Goal: Task Accomplishment & Management: Use online tool/utility

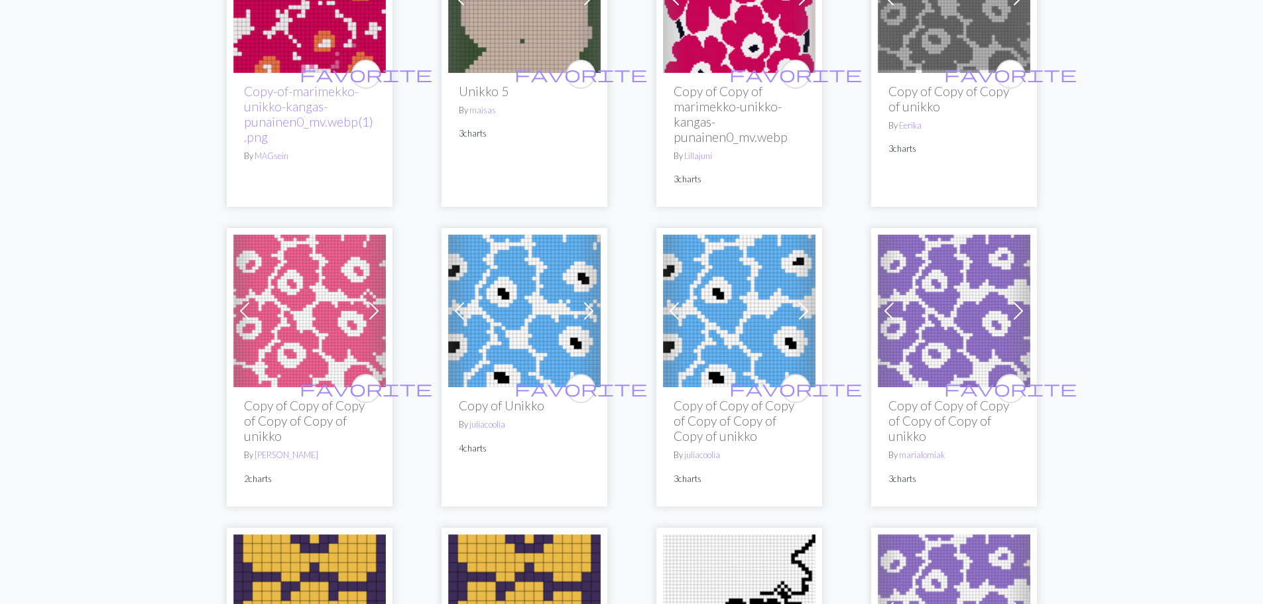
scroll to position [1260, 0]
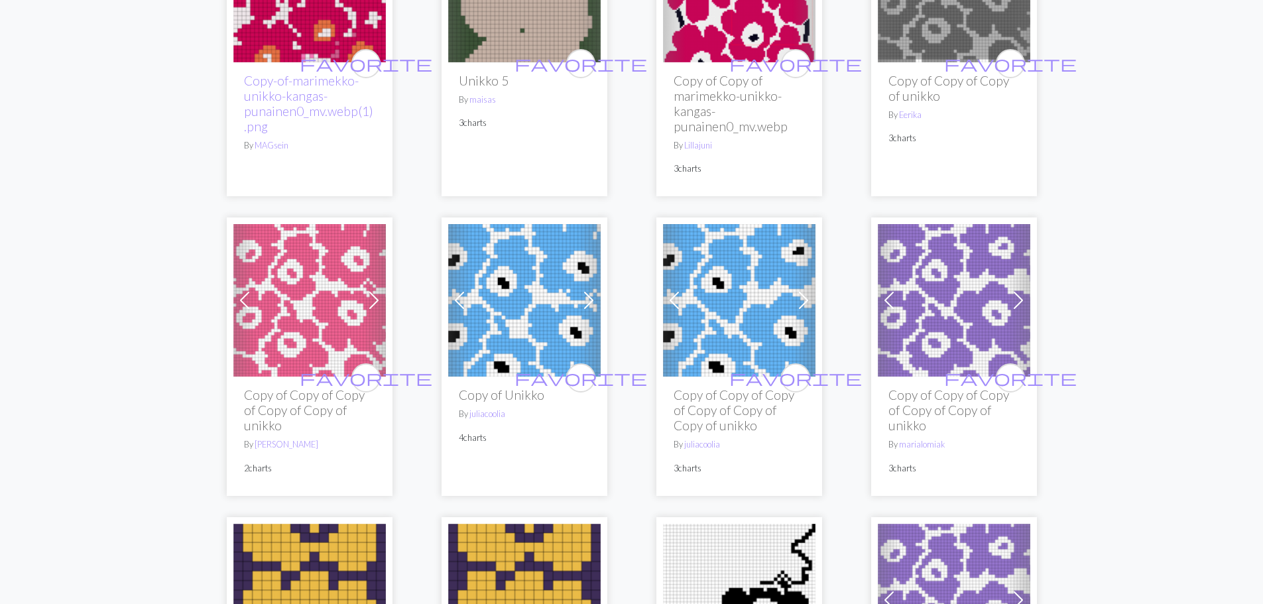
click at [719, 294] on img at bounding box center [739, 300] width 152 height 152
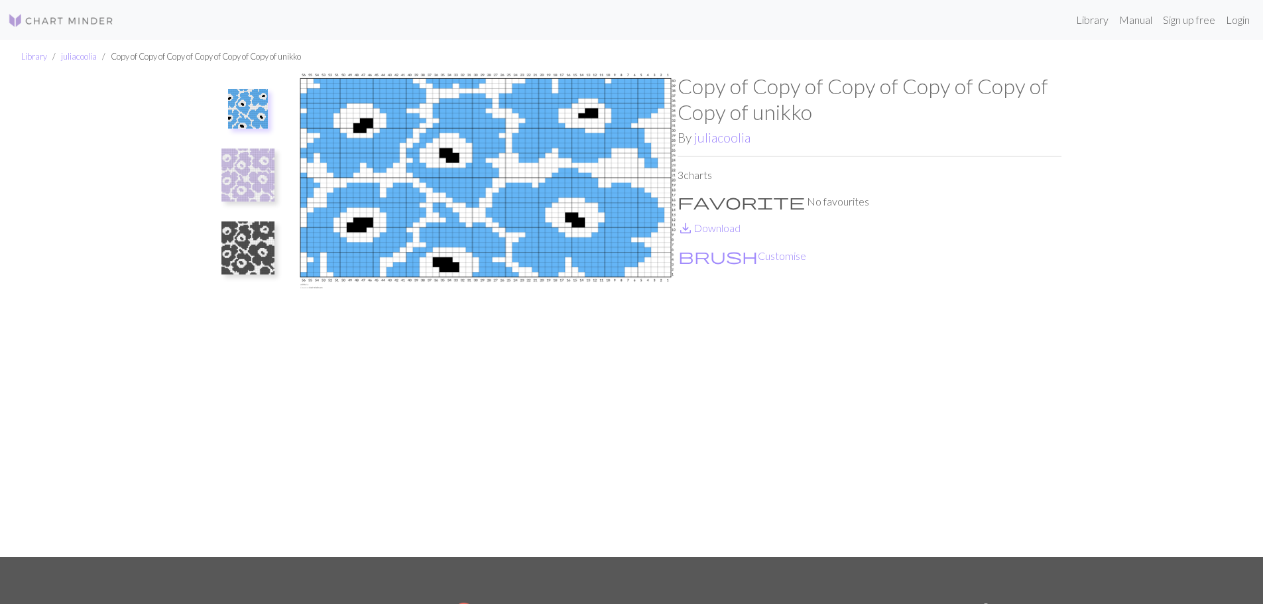
click at [587, 225] on img at bounding box center [486, 315] width 384 height 483
click at [243, 253] on img at bounding box center [247, 247] width 53 height 53
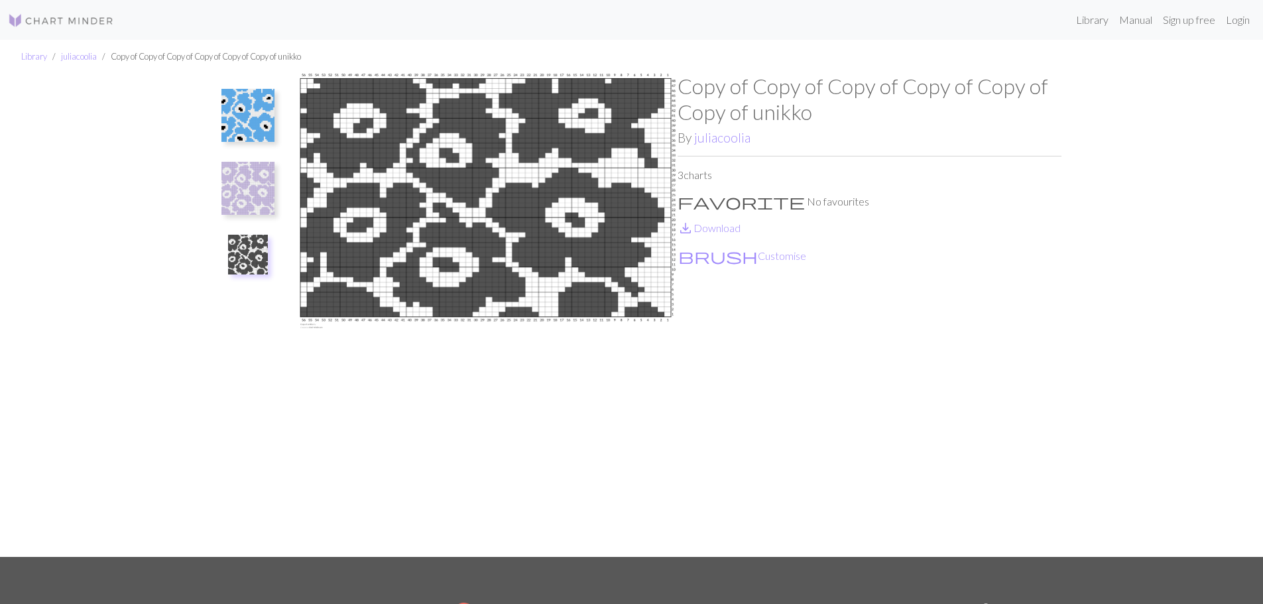
click at [247, 123] on img at bounding box center [247, 115] width 53 height 53
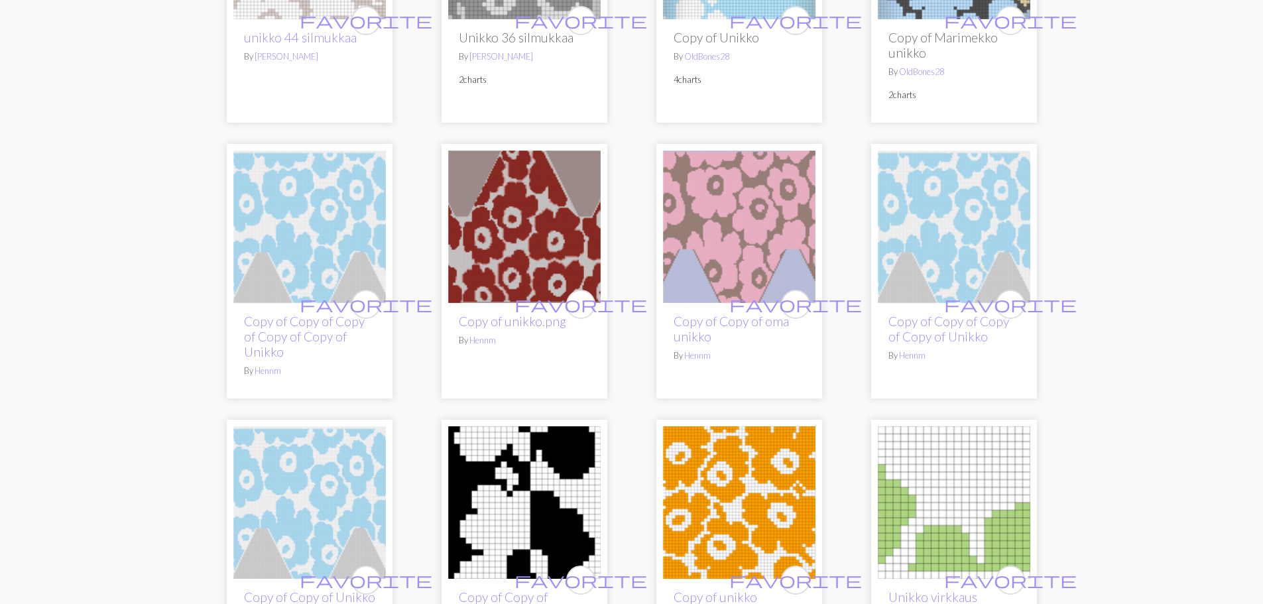
scroll to position [2519, 0]
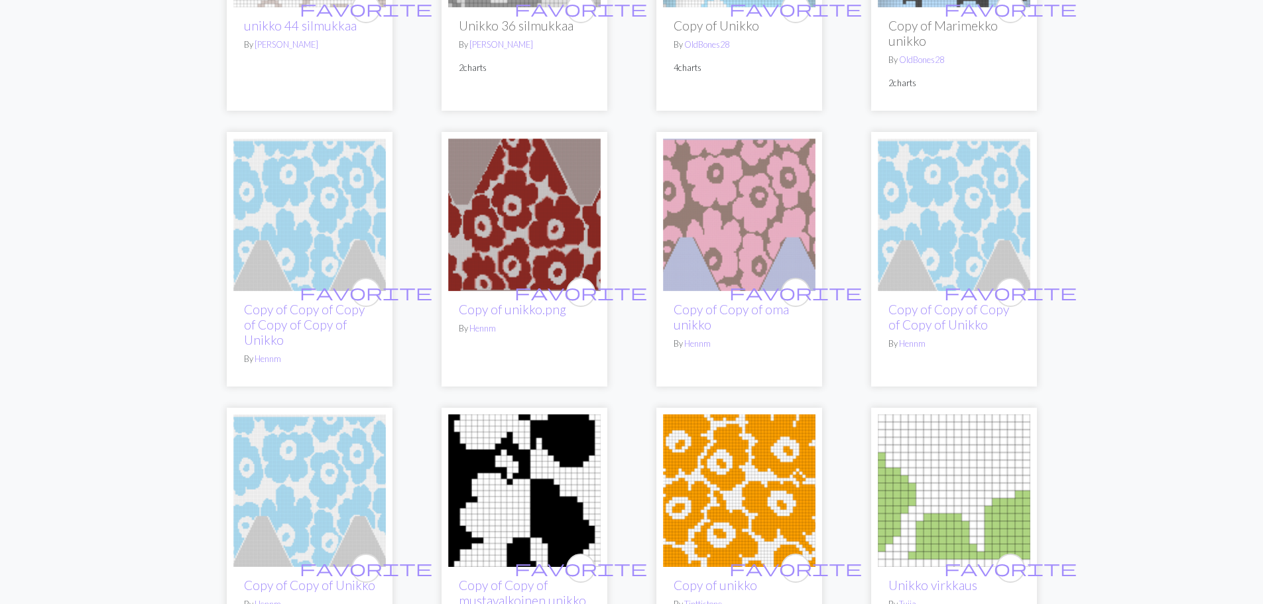
click at [745, 511] on img at bounding box center [739, 490] width 152 height 152
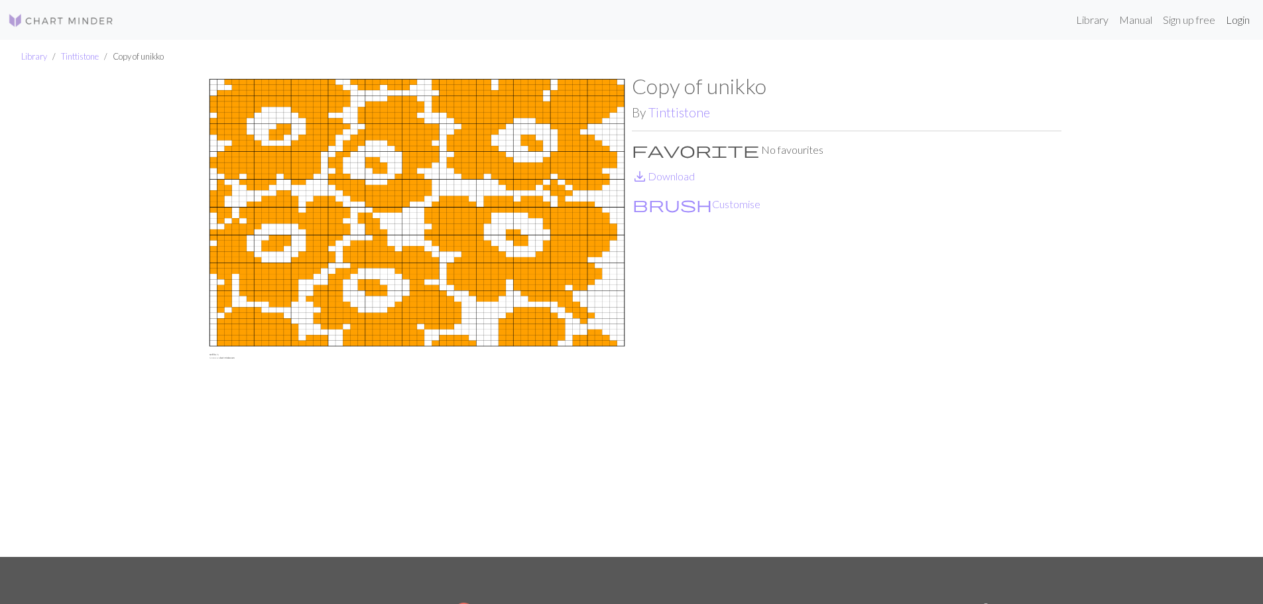
drag, startPoint x: 825, startPoint y: 219, endPoint x: 1240, endPoint y: 22, distance: 458.8
click at [1240, 22] on link "Login" at bounding box center [1238, 20] width 34 height 27
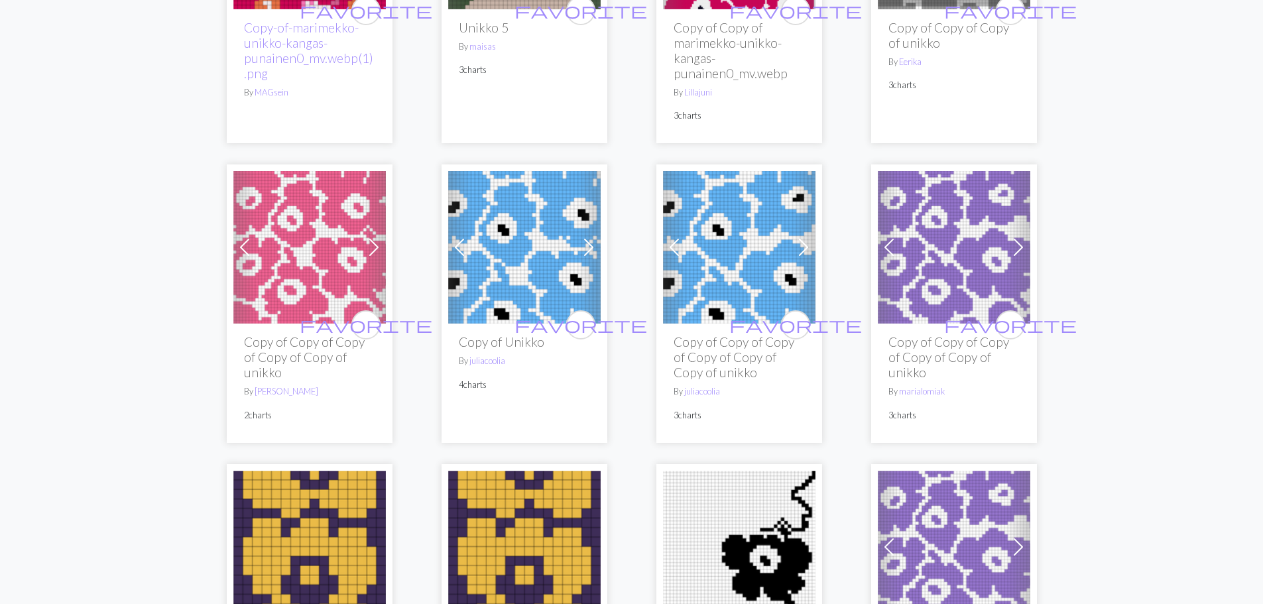
scroll to position [1326, 0]
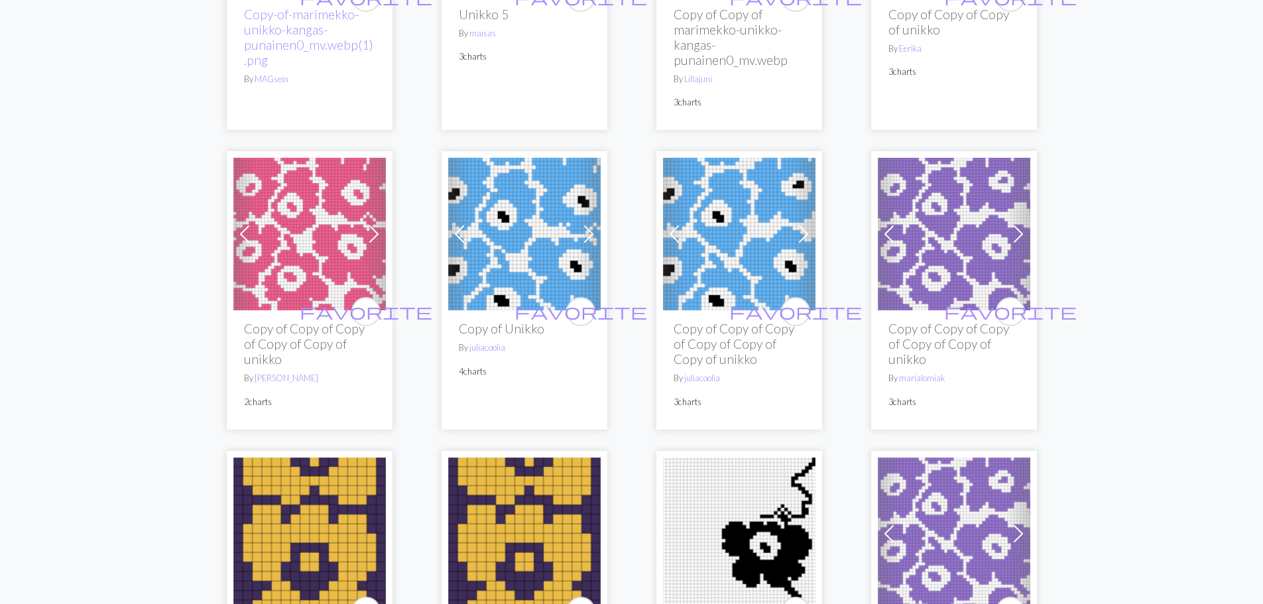
click at [373, 231] on span at bounding box center [373, 233] width 21 height 21
click at [325, 241] on img at bounding box center [309, 234] width 152 height 152
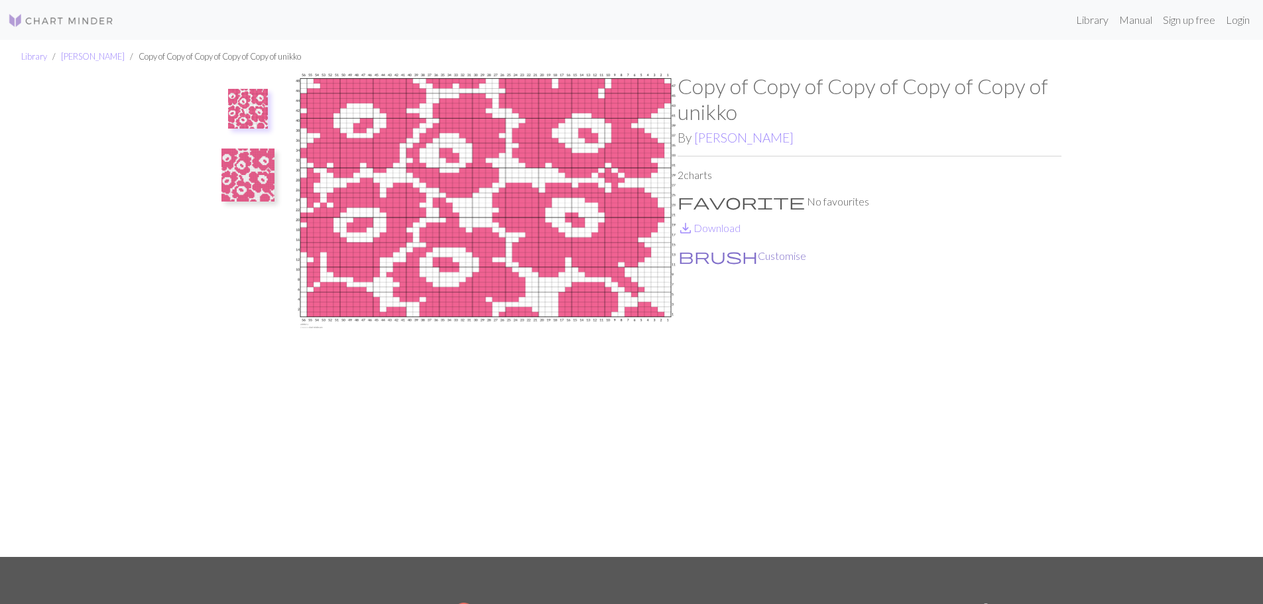
click at [707, 257] on button "brush Customise" at bounding box center [742, 255] width 129 height 17
